Goal: Task Accomplishment & Management: Use online tool/utility

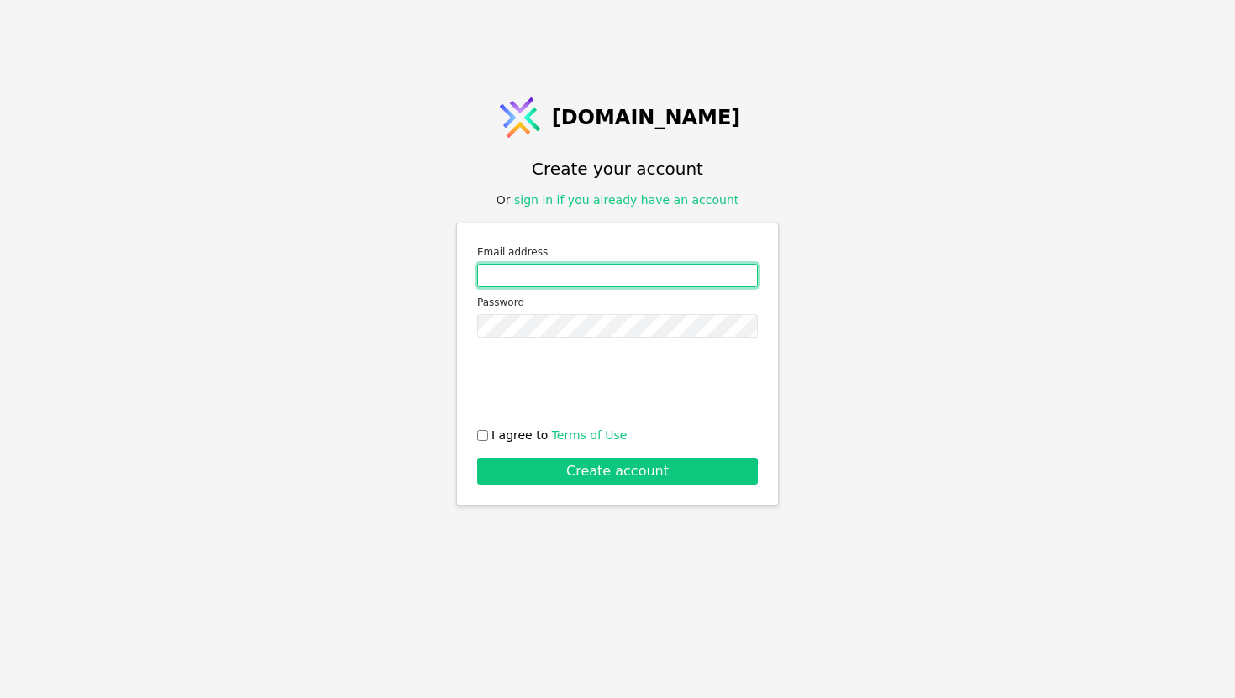
type input "[EMAIL_ADDRESS][DOMAIN_NAME]"
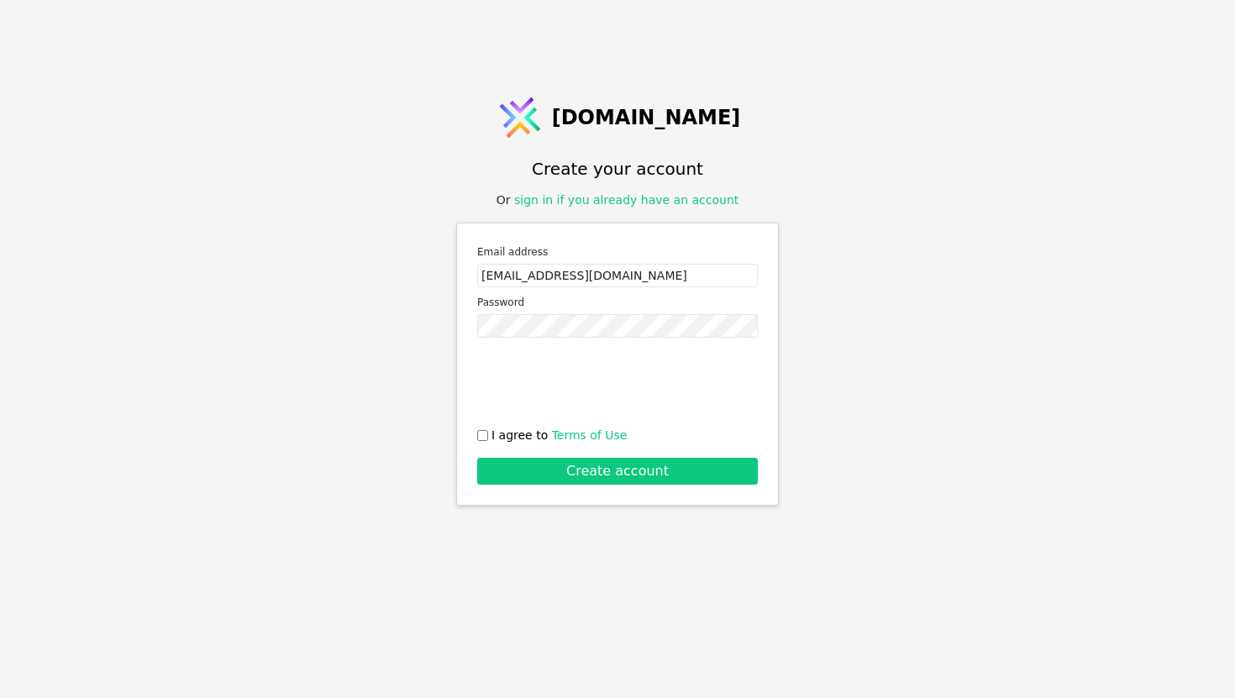
click at [526, 437] on span "I agree to Terms of Use" at bounding box center [558, 436] width 135 height 18
click at [488, 437] on input "I agree to Terms of Use" at bounding box center [482, 435] width 11 height 11
checkbox input "true"
click at [571, 485] on div "Email address [EMAIL_ADDRESS][DOMAIN_NAME] Password 0cAFcWeA4USJ8qaEYozEhTWdx5I…" at bounding box center [617, 364] width 322 height 283
click at [576, 474] on button "Create account" at bounding box center [617, 471] width 280 height 27
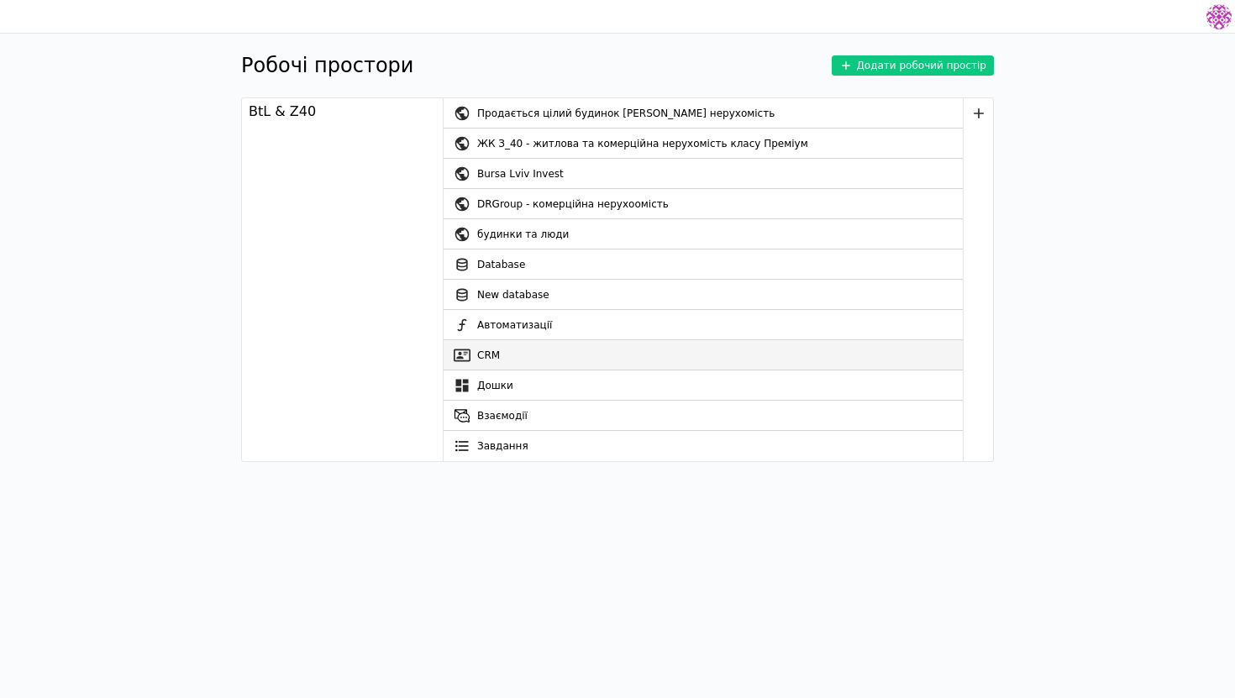
click at [522, 343] on link "CRM" at bounding box center [702, 355] width 519 height 30
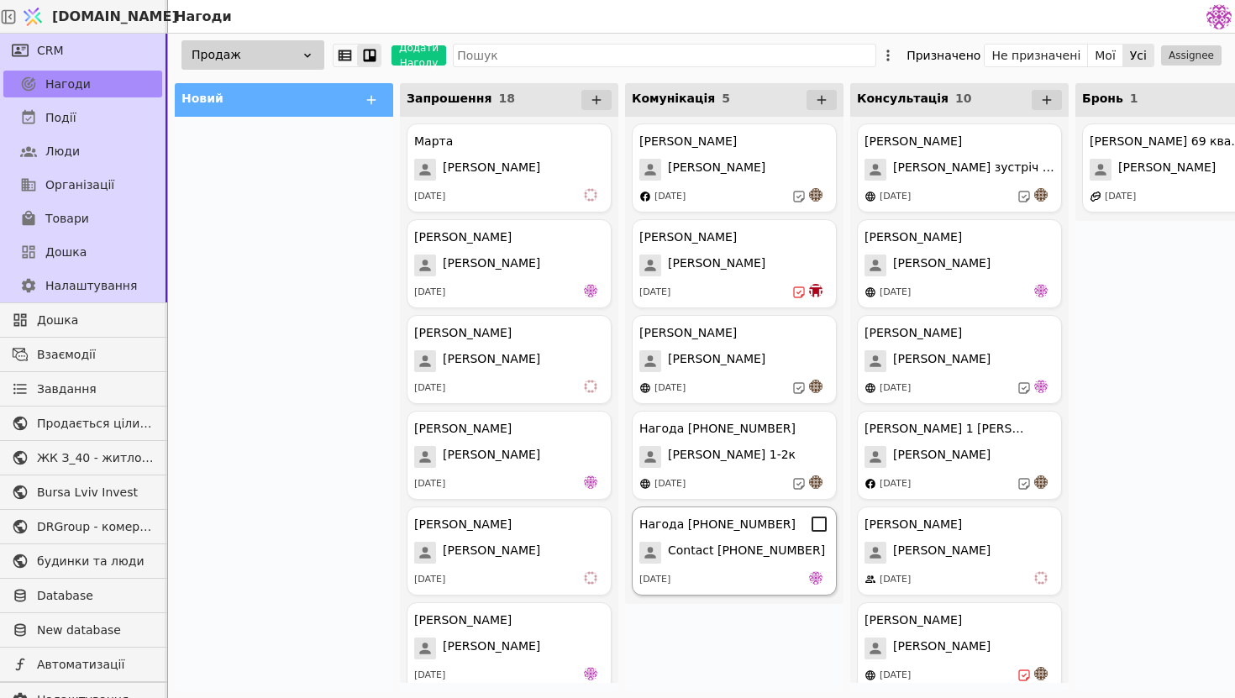
click at [720, 553] on span "Contact [PHONE_NUMBER]" at bounding box center [746, 553] width 157 height 22
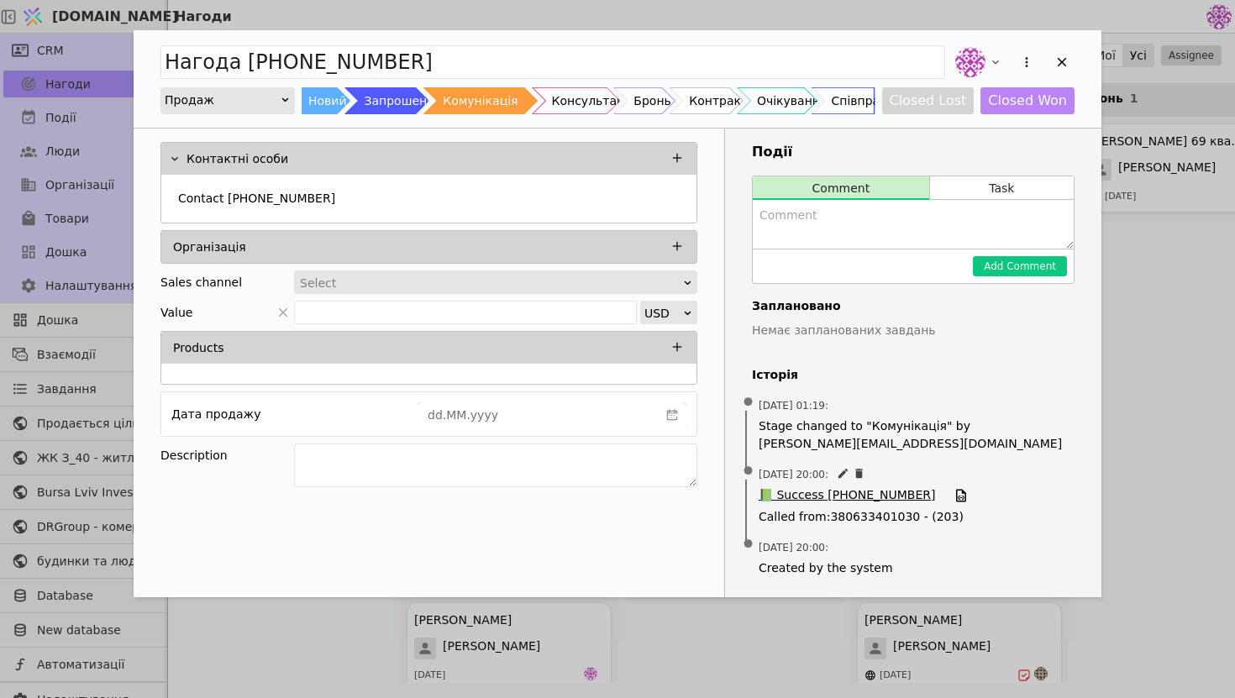
click at [843, 495] on span "📗 Success [PHONE_NUMBER]" at bounding box center [846, 495] width 176 height 18
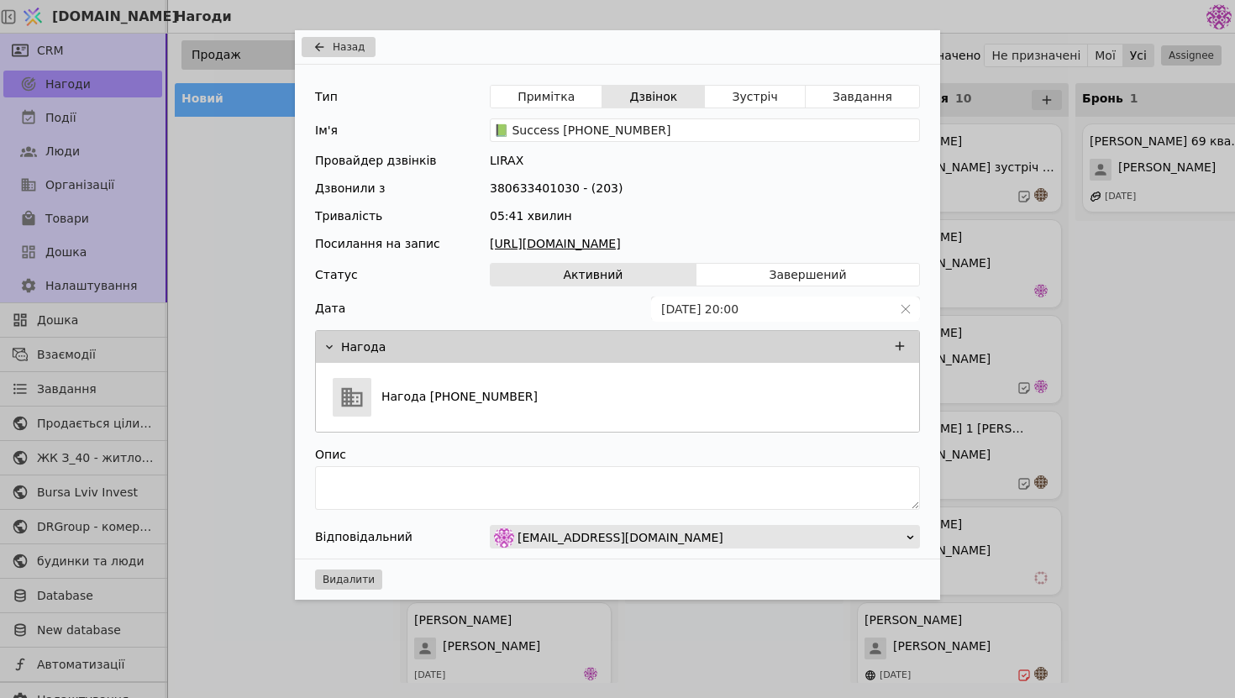
click at [843, 241] on link "[URL][DOMAIN_NAME]" at bounding box center [705, 244] width 430 height 18
click at [354, 51] on span "Назад" at bounding box center [349, 46] width 32 height 15
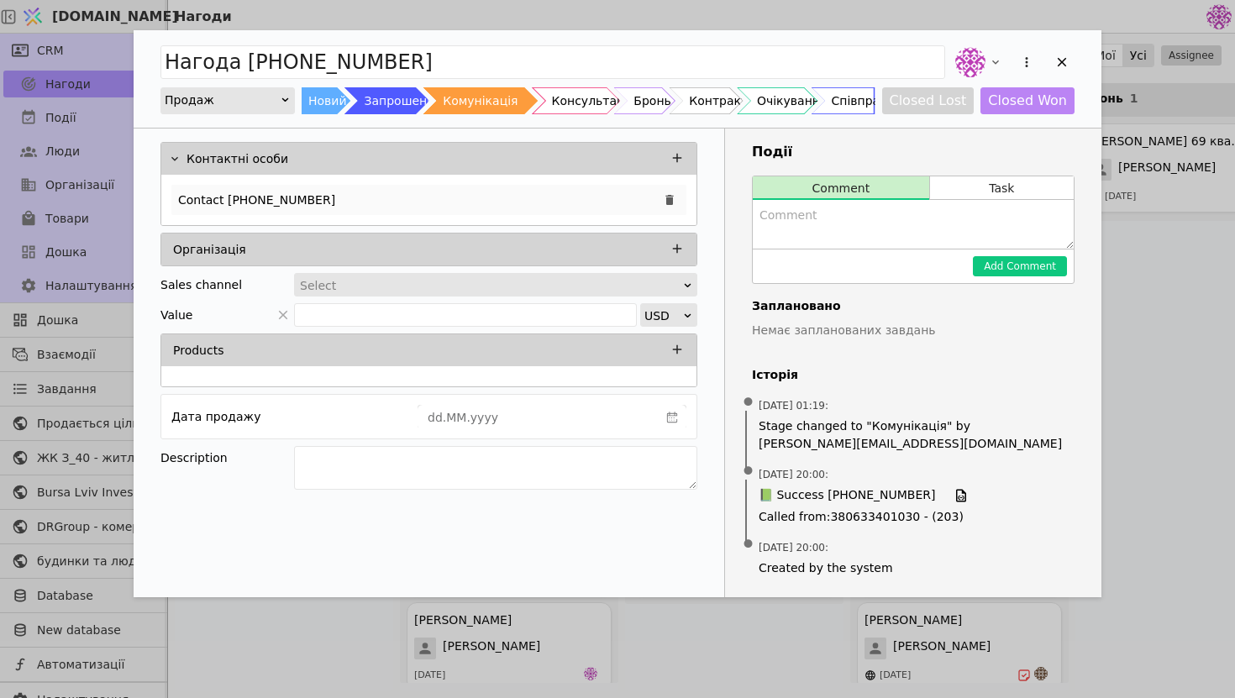
click at [317, 200] on p "Contact [PHONE_NUMBER]" at bounding box center [256, 200] width 157 height 18
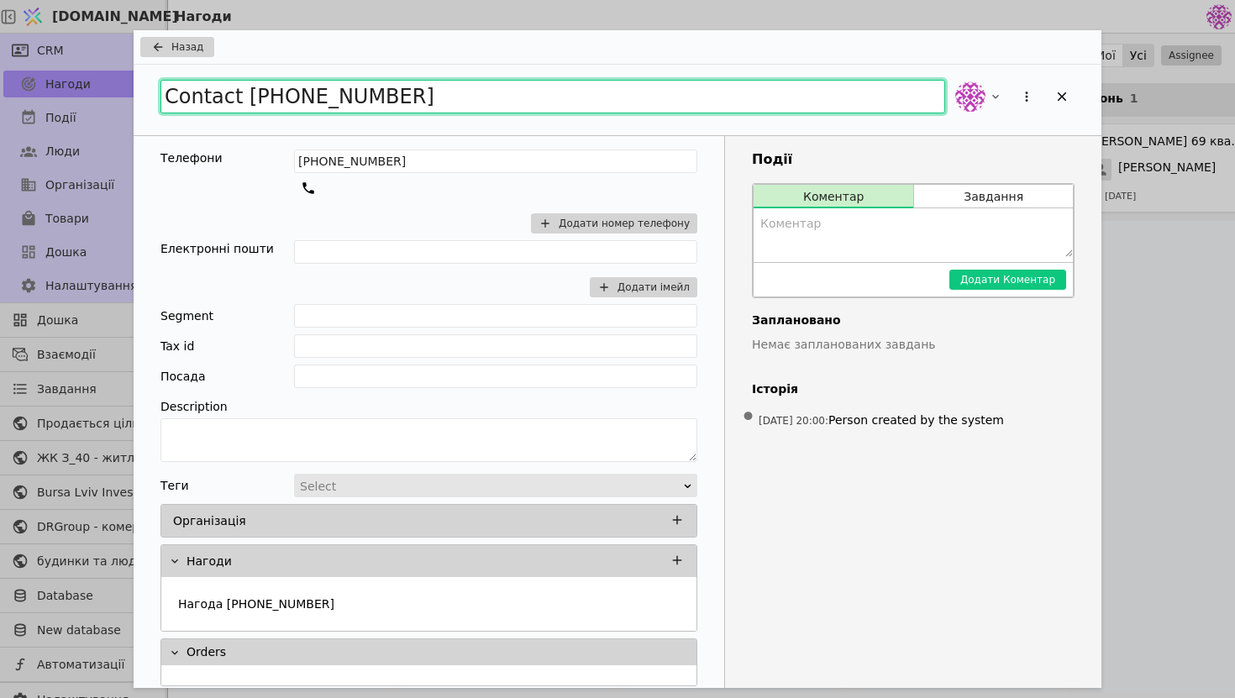
drag, startPoint x: 457, startPoint y: 95, endPoint x: 221, endPoint y: 72, distance: 237.1
click at [221, 73] on div "Contact [PHONE_NUMBER]" at bounding box center [617, 100] width 967 height 71
type input "[PERSON_NAME]"
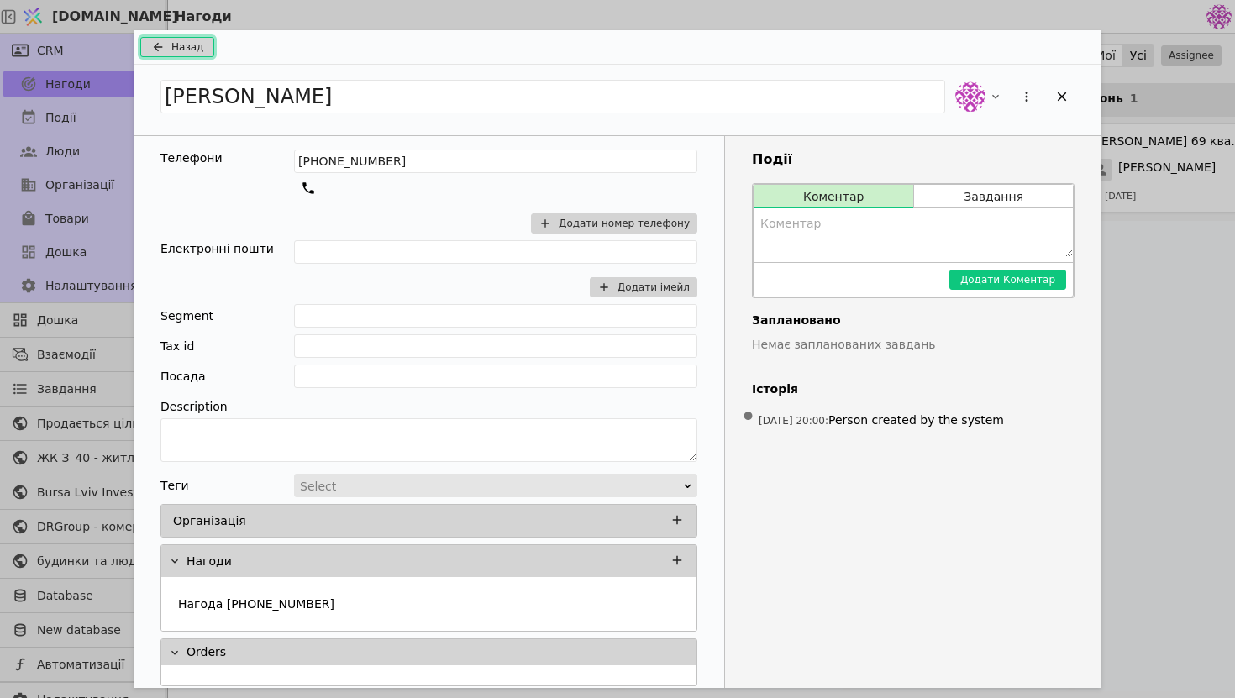
click at [192, 42] on span "Назад" at bounding box center [187, 46] width 32 height 15
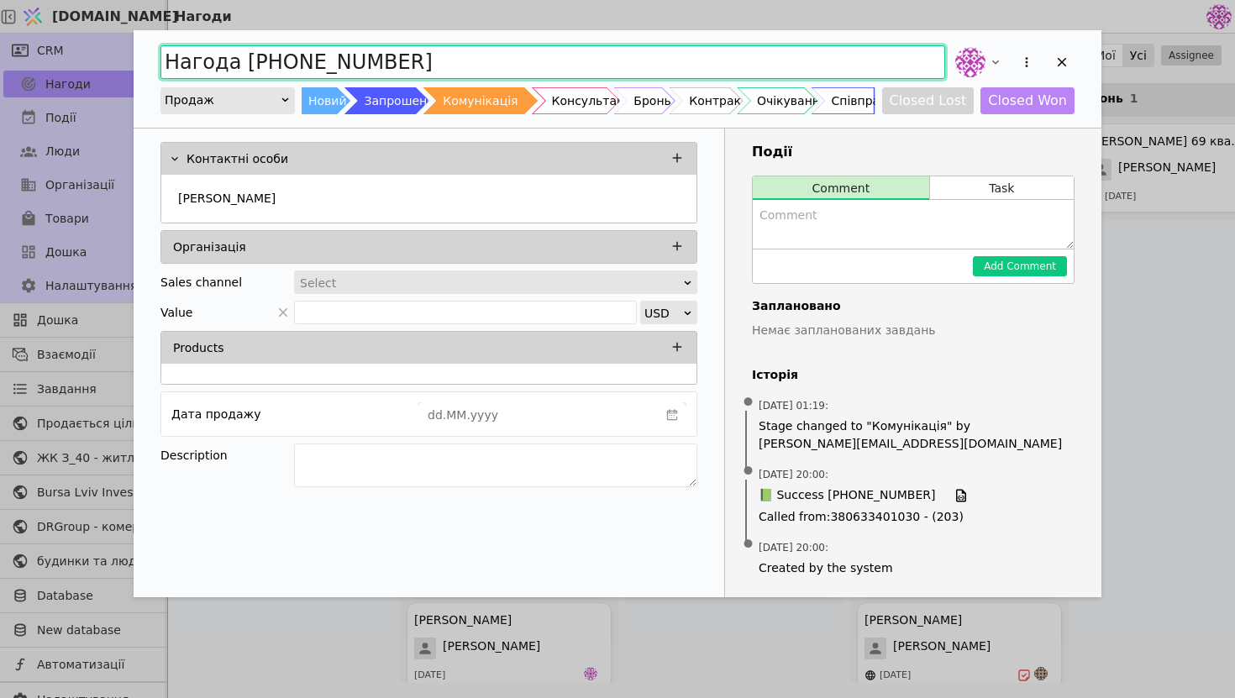
drag, startPoint x: 429, startPoint y: 57, endPoint x: 205, endPoint y: 29, distance: 225.9
click at [205, 30] on div "Нагода [PHONE_NUMBER] Продаж Новий Запрошення Комунікація Консультація Бронь Ко…" at bounding box center [617, 78] width 967 height 97
type input "[PERSON_NAME]"
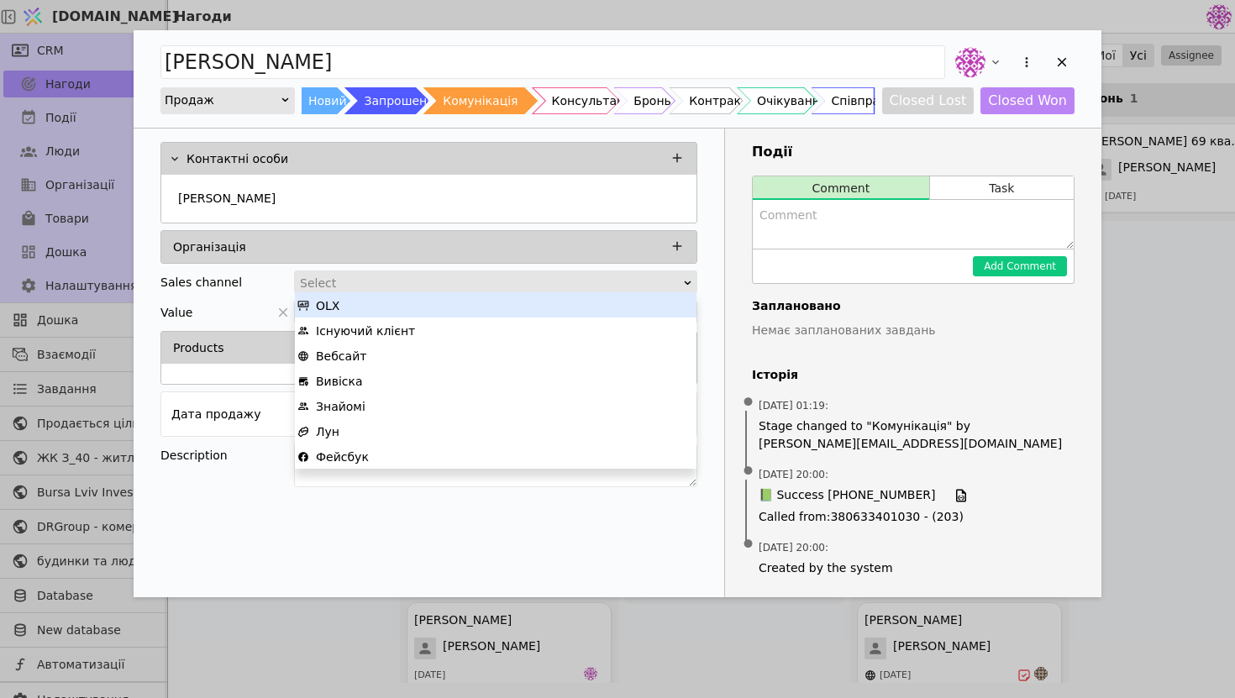
click at [380, 281] on div "Select" at bounding box center [490, 283] width 380 height 24
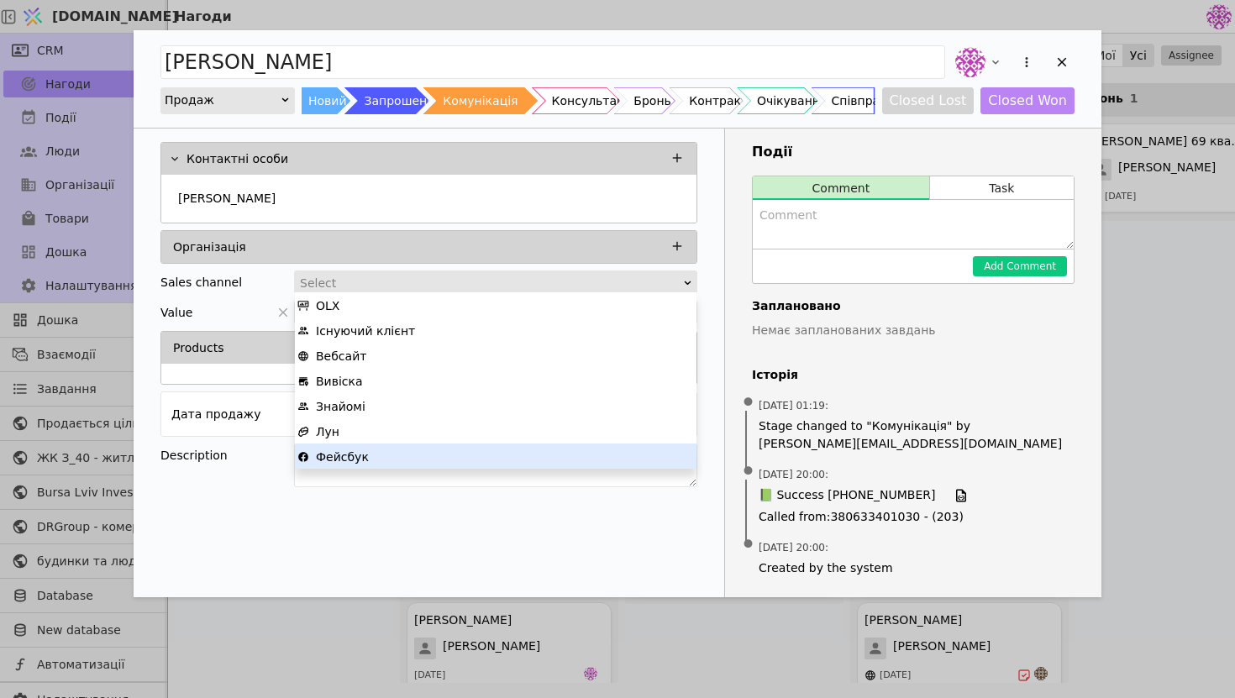
click at [438, 455] on div "Фейсбук" at bounding box center [495, 456] width 396 height 25
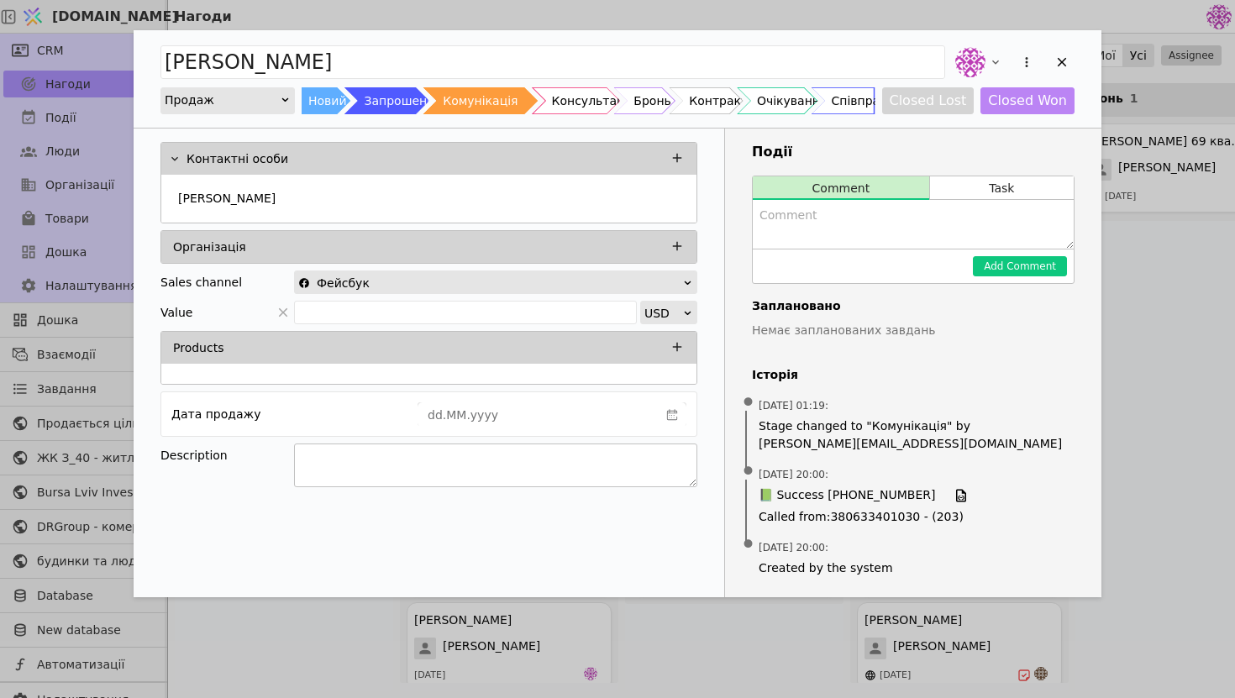
click at [480, 469] on textarea "Add Opportunity" at bounding box center [495, 465] width 403 height 44
click at [1068, 58] on icon "Add Opportunity" at bounding box center [1061, 62] width 15 height 15
click at [1058, 69] on icon "Add Opportunity" at bounding box center [1061, 62] width 15 height 15
